Goal: Transaction & Acquisition: Download file/media

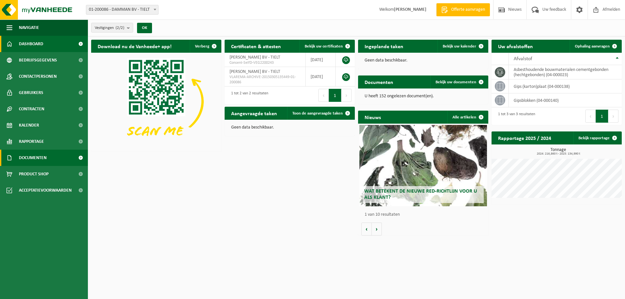
click at [29, 159] on span "Documenten" at bounding box center [33, 158] width 28 height 16
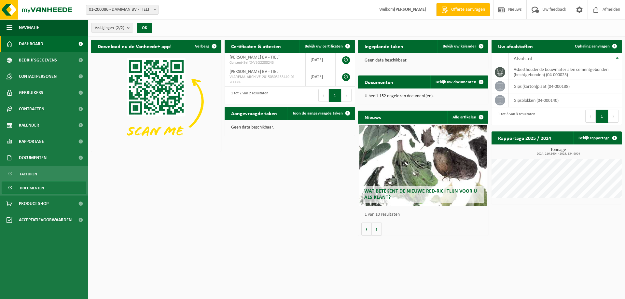
click at [30, 188] on span "Documenten" at bounding box center [32, 188] width 24 height 12
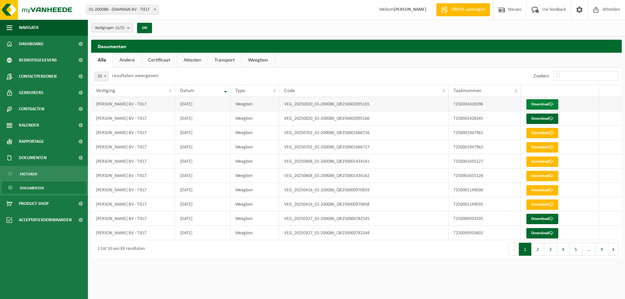
click at [537, 105] on link "Download" at bounding box center [542, 104] width 32 height 10
click at [544, 118] on link "Download" at bounding box center [542, 119] width 32 height 10
